Goal: Information Seeking & Learning: Understand process/instructions

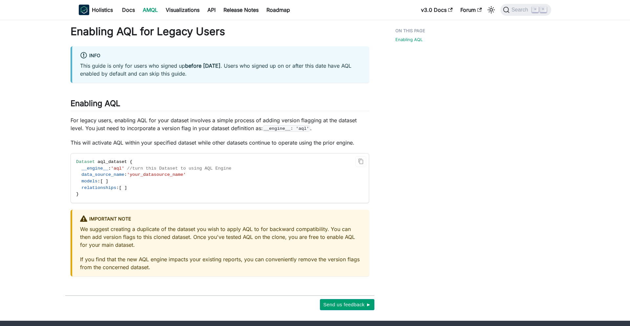
drag, startPoint x: 80, startPoint y: 169, endPoint x: 143, endPoint y: 165, distance: 63.4
click at [143, 166] on span "__engine__ : 'aql' //turn this Dataset to using AQL Engine" at bounding box center [153, 168] width 155 height 5
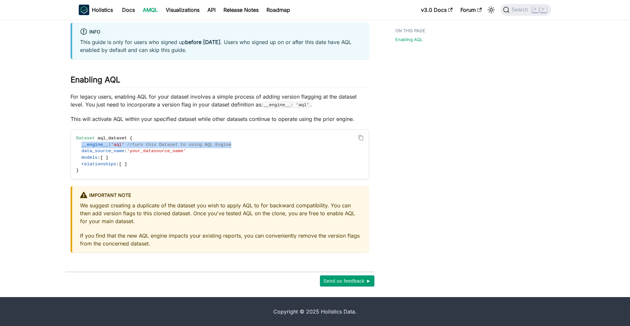
drag, startPoint x: 82, startPoint y: 144, endPoint x: 248, endPoint y: 145, distance: 165.4
click at [248, 145] on code "Dataset aql_dataset { __engine__ : 'aql' //turn this Dataset to using AQL Engin…" at bounding box center [202, 154] width 263 height 49
copy span "__engine__ : 'aql' //turn this Dataset to using AQL Engine"
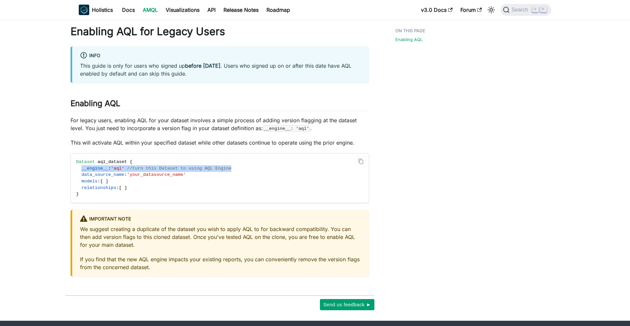
click at [105, 166] on span "__engine__" at bounding box center [94, 168] width 27 height 5
drag, startPoint x: 79, startPoint y: 168, endPoint x: 260, endPoint y: 171, distance: 180.9
click at [260, 171] on code "Dataset aql_dataset { __engine__ : 'aql' //turn this Dataset to using AQL Engin…" at bounding box center [202, 177] width 263 height 49
click at [104, 164] on code "Dataset aql_dataset { __engine__ : 'aql' //turn this Dataset to using AQL Engin…" at bounding box center [202, 177] width 263 height 49
drag, startPoint x: 81, startPoint y: 168, endPoint x: 236, endPoint y: 170, distance: 154.9
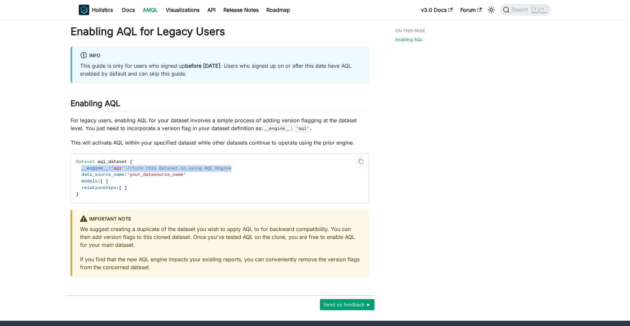
click at [236, 170] on code "Dataset aql_dataset { __engine__ : 'aql' //turn this Dataset to using AQL Engin…" at bounding box center [202, 177] width 263 height 49
click at [214, 166] on span "//turn this Dataset to using AQL Engine" at bounding box center [179, 168] width 104 height 5
drag, startPoint x: 234, startPoint y: 170, endPoint x: 130, endPoint y: 184, distance: 104.8
click at [81, 170] on code "Dataset aql_dataset { __engine__ : 'aql' //turn this Dataset to using AQL Engin…" at bounding box center [202, 177] width 263 height 49
copy span "__engine__ : 'aql' //turn this Dataset to using AQL Engine"
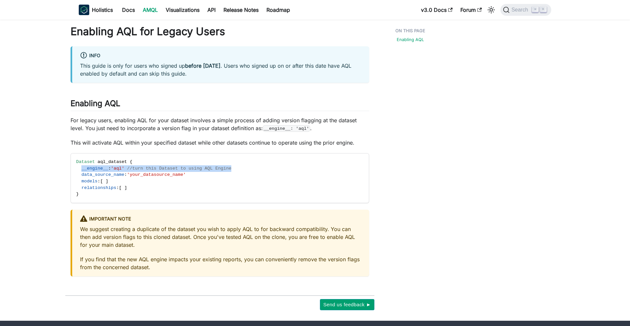
click at [407, 42] on link "Enabling AQL" at bounding box center [410, 39] width 27 height 6
